Goal: Check status: Check status

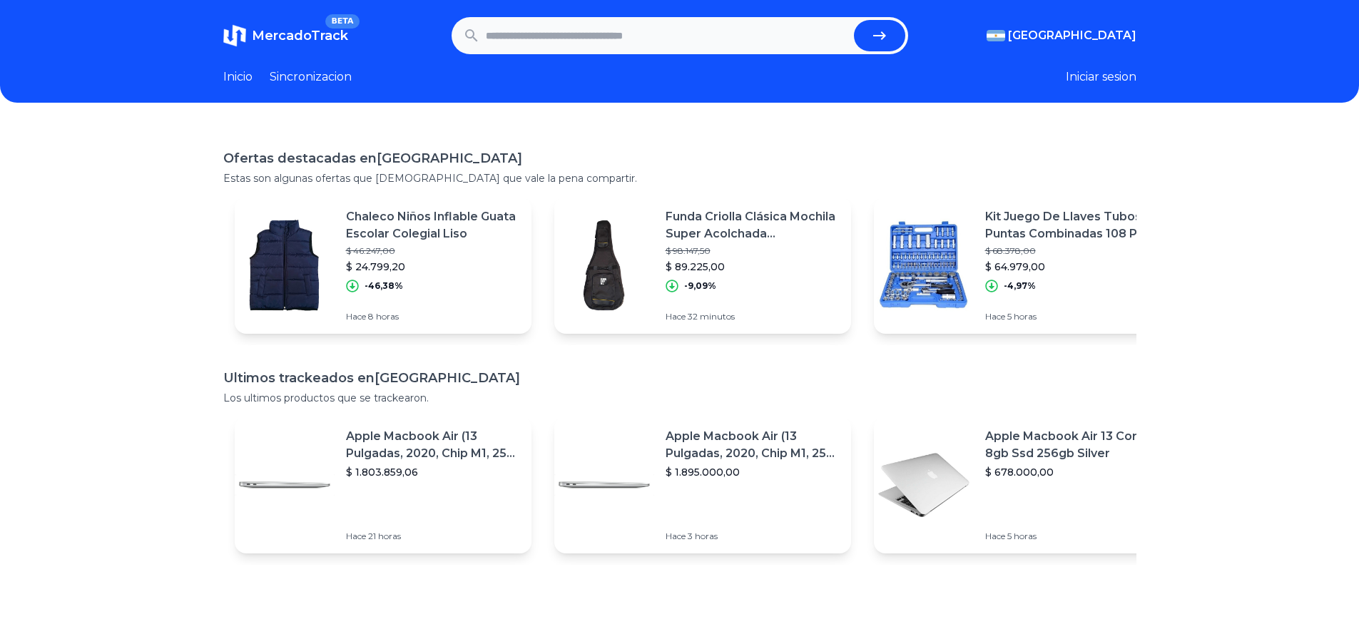
drag, startPoint x: 580, startPoint y: 42, endPoint x: 663, endPoint y: 39, distance: 82.8
click at [580, 41] on input "text" at bounding box center [667, 35] width 362 height 31
paste input "**********"
click at [877, 38] on icon "submit" at bounding box center [879, 35] width 17 height 17
type input "**********"
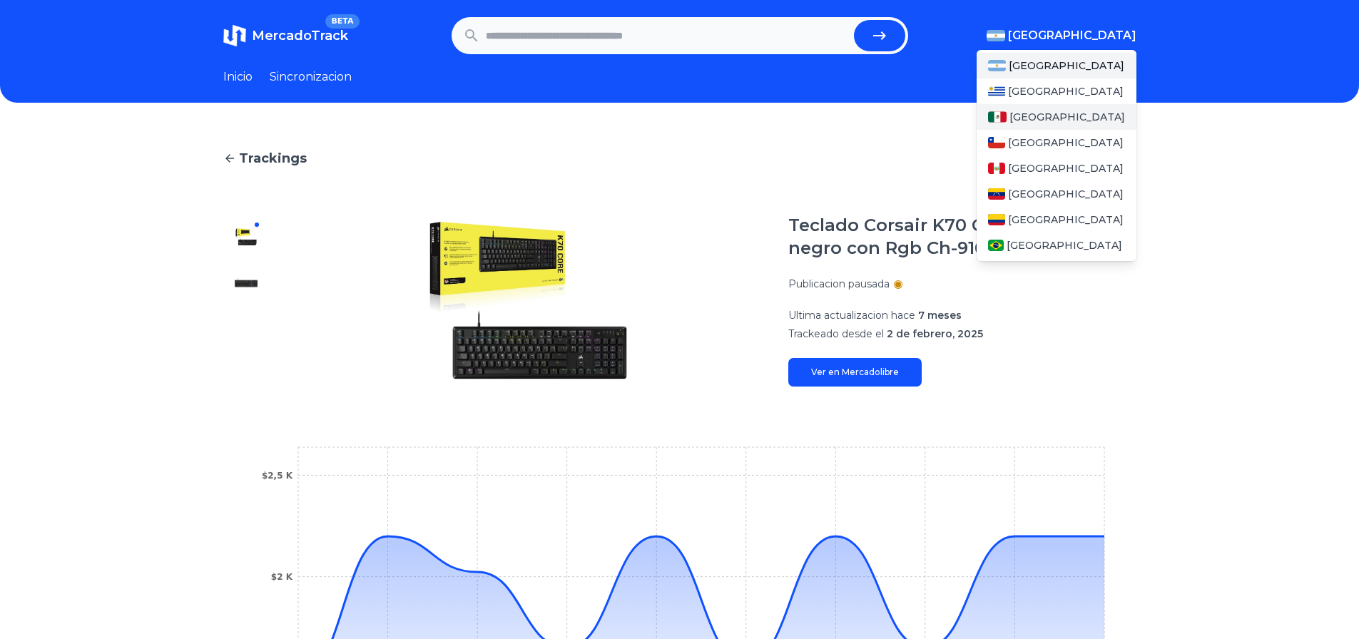
click at [1002, 124] on div "[GEOGRAPHIC_DATA]" at bounding box center [1057, 117] width 160 height 26
click at [998, 116] on img at bounding box center [997, 116] width 19 height 11
click at [1014, 121] on div "[GEOGRAPHIC_DATA]" at bounding box center [1057, 117] width 160 height 26
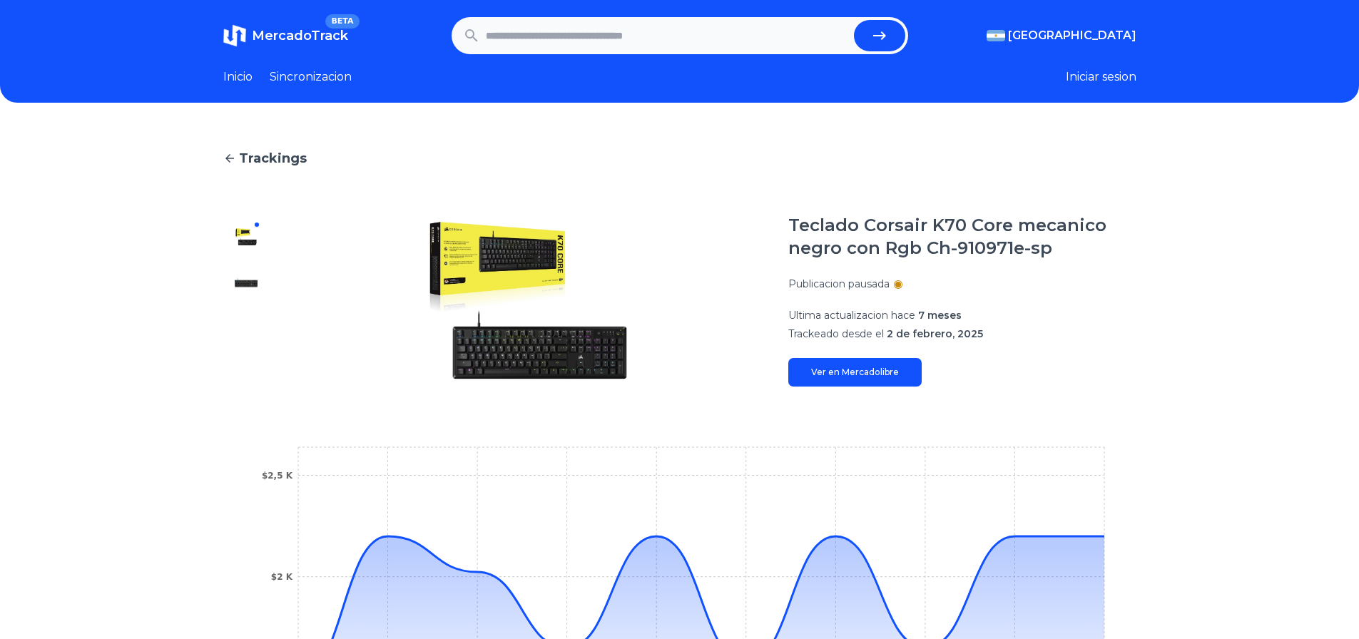
click at [261, 40] on span "MercadoTrack" at bounding box center [300, 36] width 96 height 16
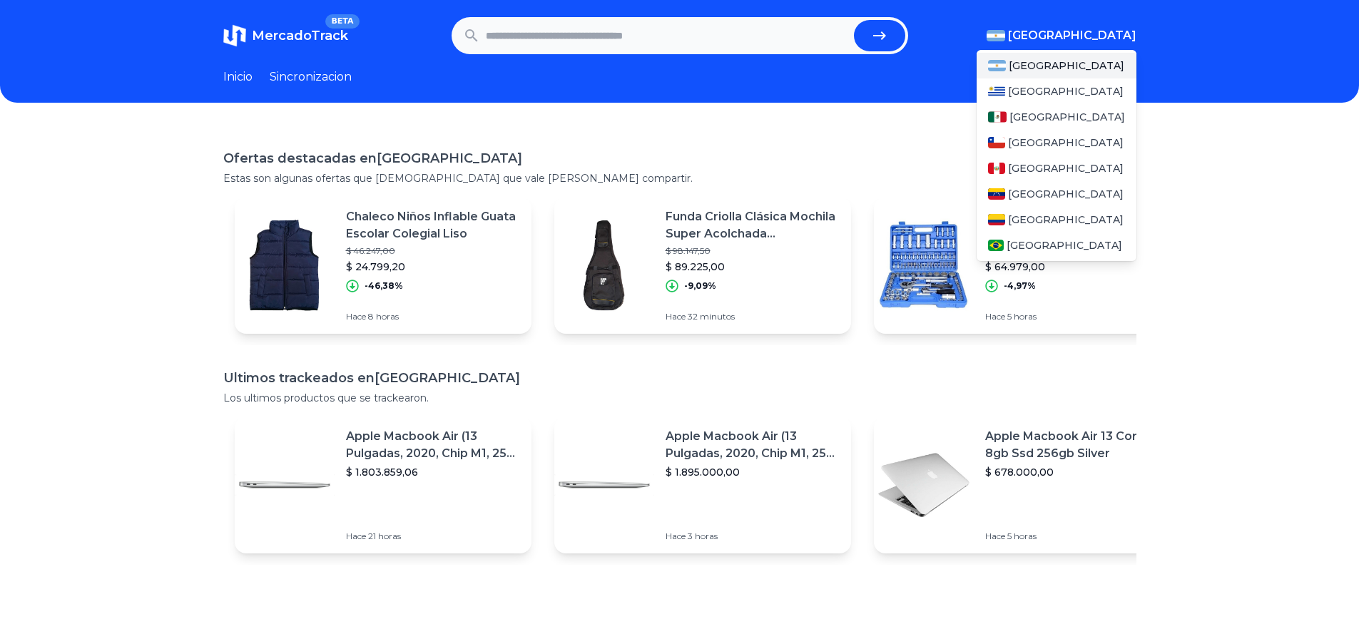
click at [1091, 38] on span "[GEOGRAPHIC_DATA]" at bounding box center [1072, 35] width 128 height 17
click at [1032, 116] on span "[GEOGRAPHIC_DATA]" at bounding box center [1067, 117] width 116 height 14
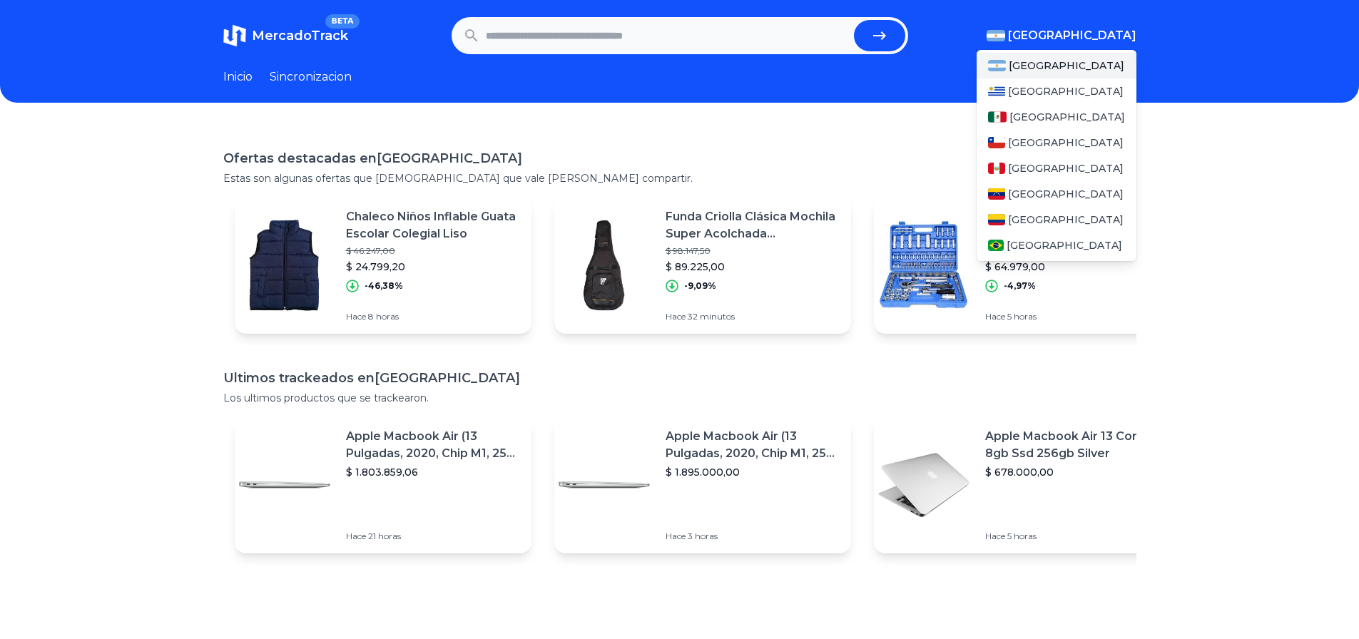
click at [1032, 72] on span "[GEOGRAPHIC_DATA]" at bounding box center [1067, 65] width 116 height 14
click at [1028, 96] on span "[GEOGRAPHIC_DATA]" at bounding box center [1066, 91] width 116 height 14
click at [1046, 182] on div "[GEOGRAPHIC_DATA]" at bounding box center [1057, 194] width 160 height 26
click at [1042, 119] on span "[GEOGRAPHIC_DATA]" at bounding box center [1067, 117] width 116 height 14
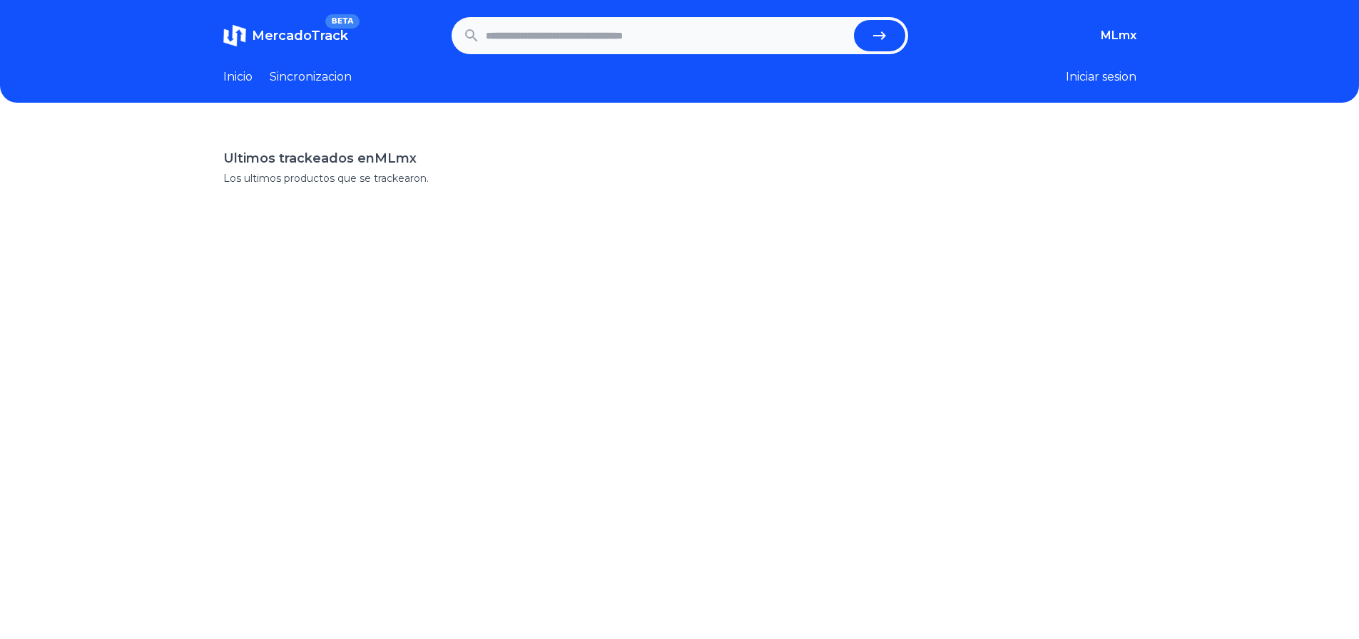
click at [676, 44] on input "text" at bounding box center [667, 35] width 362 height 31
paste input "**********"
click at [854, 20] on button "submit" at bounding box center [879, 35] width 51 height 31
type input "**********"
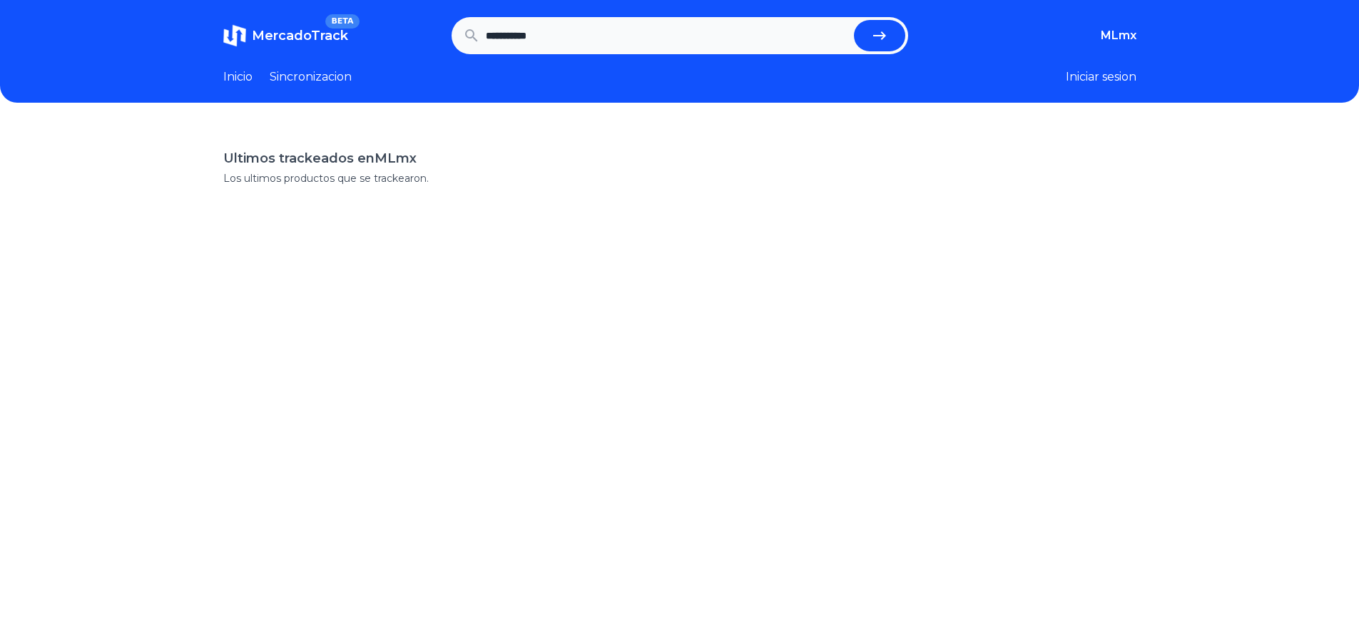
scroll to position [0, 0]
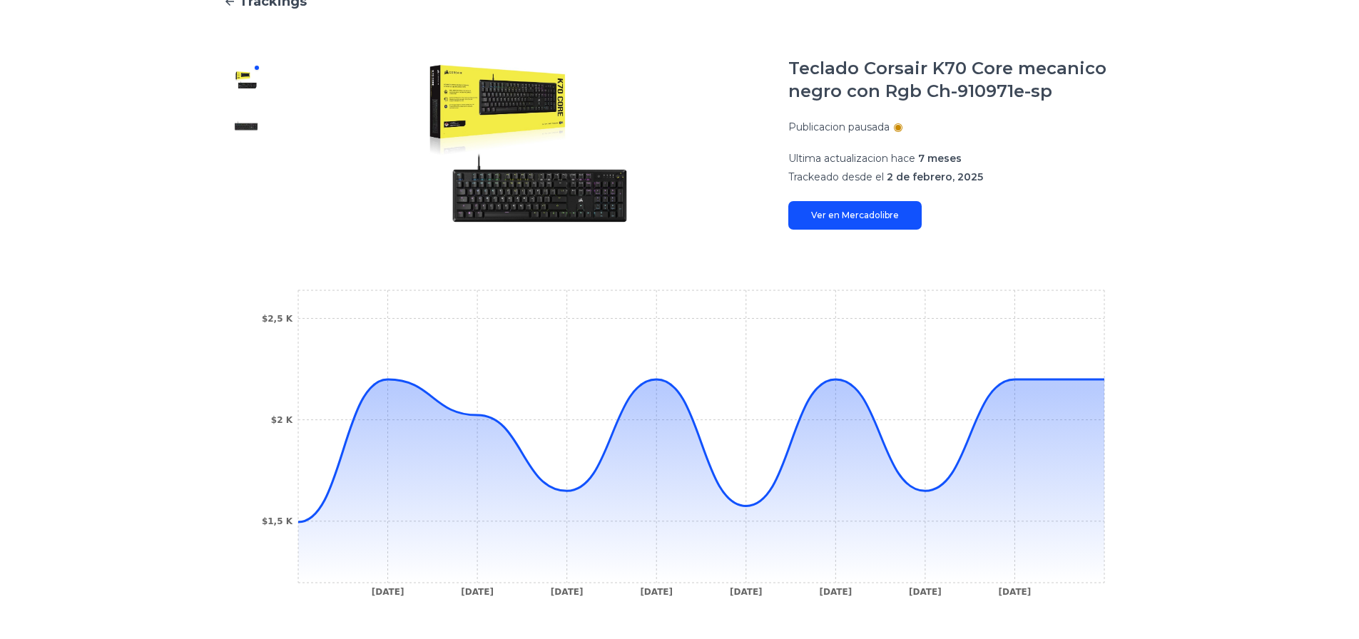
scroll to position [143, 0]
